Goal: Navigation & Orientation: Find specific page/section

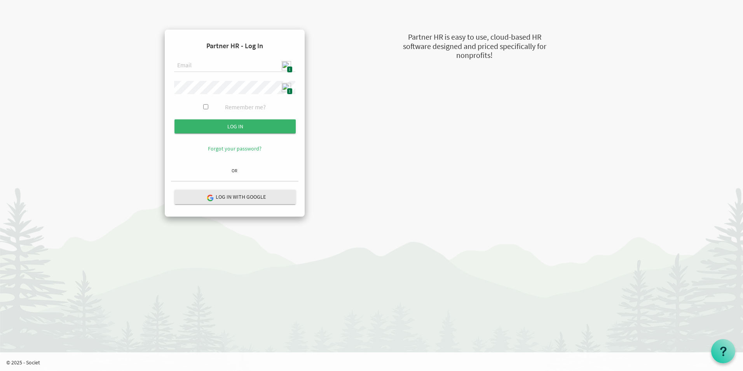
type input "[EMAIL_ADDRESS][DOMAIN_NAME]"
drag, startPoint x: 0, startPoint y: 0, endPoint x: 231, endPoint y: 122, distance: 261.3
click at [231, 122] on input "Log in" at bounding box center [235, 126] width 121 height 14
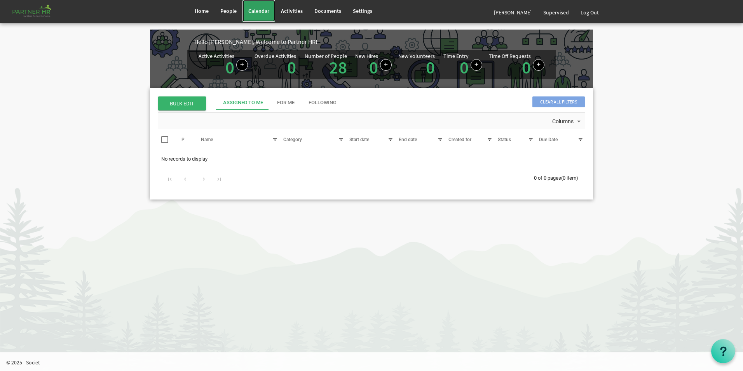
click at [254, 9] on span "Calendar" at bounding box center [258, 10] width 21 height 7
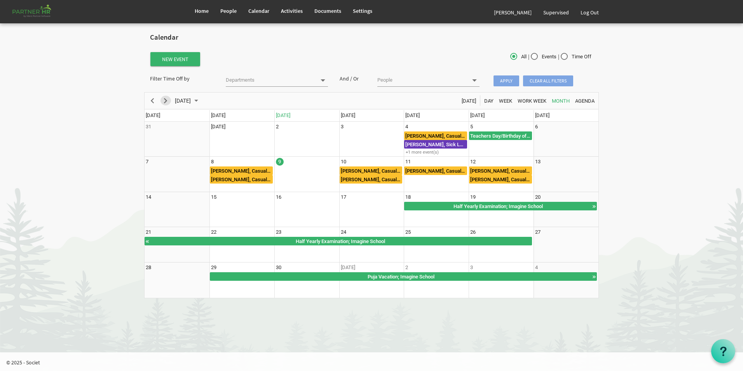
click at [166, 100] on span "Next" at bounding box center [165, 101] width 9 height 10
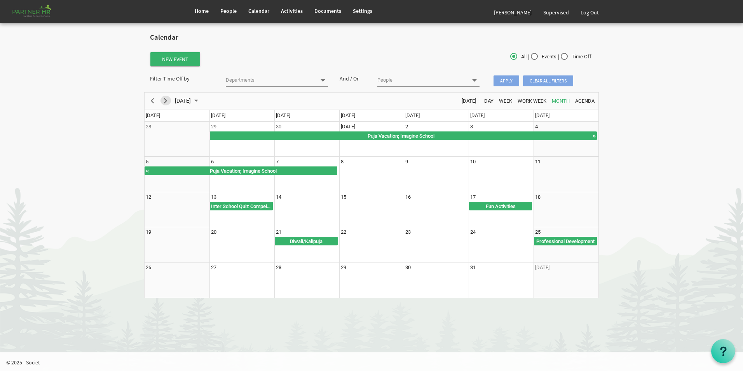
click at [165, 101] on span "Next" at bounding box center [165, 101] width 9 height 10
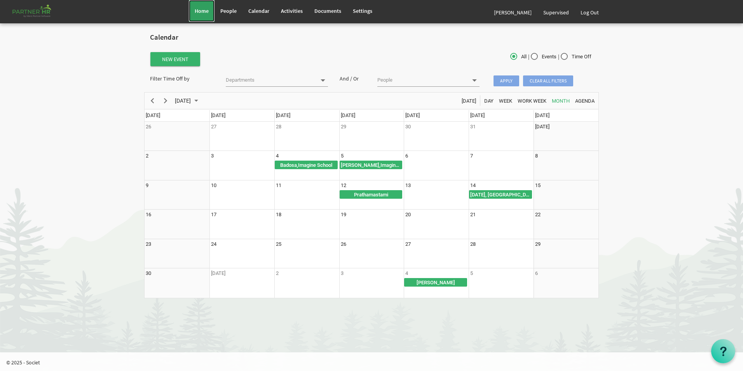
click at [208, 10] on span "Home" at bounding box center [202, 10] width 14 height 7
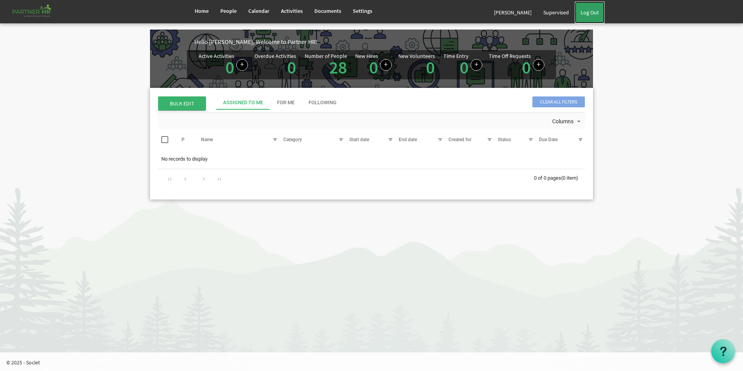
click at [594, 13] on link "Log Out" at bounding box center [590, 13] width 30 height 22
